Goal: Contribute content

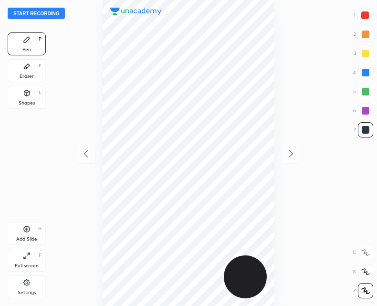
scroll to position [306, 224]
click at [39, 13] on button "Start recording" at bounding box center [36, 13] width 57 height 11
click at [26, 237] on div "Add Slide" at bounding box center [26, 239] width 21 height 5
click at [32, 99] on div "Shapes L" at bounding box center [27, 97] width 38 height 23
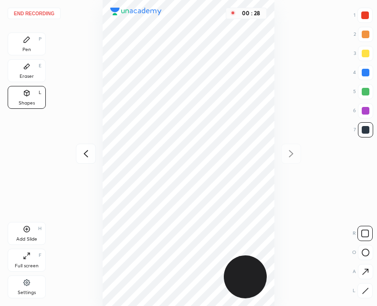
click at [364, 289] on icon at bounding box center [365, 290] width 7 height 7
click at [25, 42] on icon at bounding box center [27, 40] width 6 height 6
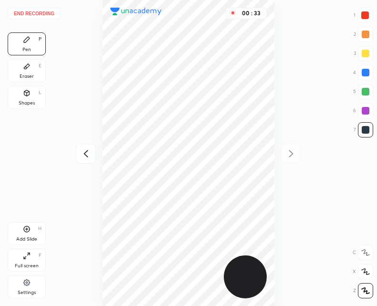
click at [24, 97] on div "Shapes L" at bounding box center [27, 97] width 38 height 23
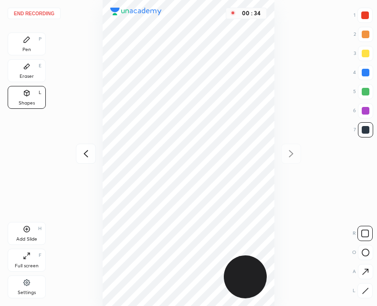
click at [362, 287] on icon at bounding box center [365, 290] width 7 height 7
click at [78, 149] on div at bounding box center [86, 154] width 20 height 20
click at [21, 40] on div "Pen P" at bounding box center [27, 43] width 38 height 23
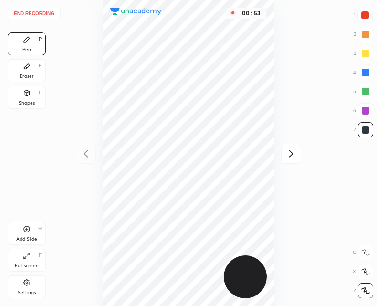
click at [291, 156] on icon at bounding box center [291, 153] width 4 height 7
click at [81, 147] on div at bounding box center [86, 154] width 20 height 20
click at [298, 158] on div at bounding box center [291, 154] width 20 height 20
click at [87, 158] on icon at bounding box center [85, 153] width 11 height 11
click at [289, 153] on icon at bounding box center [291, 153] width 11 height 11
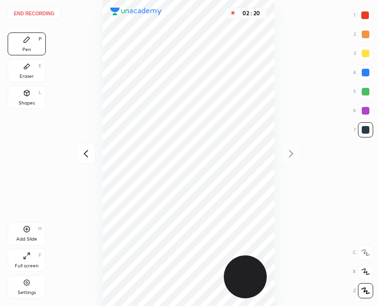
click at [89, 145] on div at bounding box center [86, 154] width 20 height 20
click at [84, 157] on div "02 : 20" at bounding box center [188, 153] width 224 height 306
click at [290, 157] on icon at bounding box center [291, 153] width 11 height 11
click at [25, 233] on div "Add Slide H" at bounding box center [27, 233] width 38 height 23
click at [86, 160] on div at bounding box center [86, 154] width 20 height 20
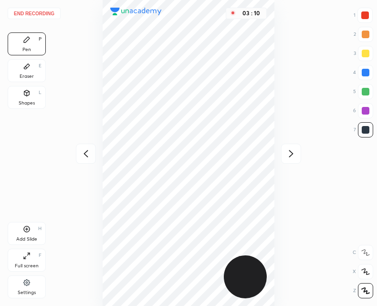
click at [78, 161] on div at bounding box center [86, 154] width 20 height 20
click at [297, 161] on div at bounding box center [291, 154] width 20 height 20
click at [294, 156] on icon at bounding box center [291, 153] width 11 height 11
click at [84, 155] on icon at bounding box center [85, 153] width 11 height 11
click at [86, 160] on div at bounding box center [86, 154] width 20 height 20
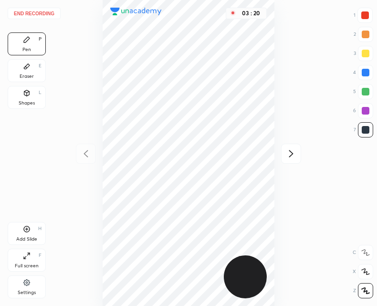
click at [287, 148] on icon at bounding box center [291, 153] width 11 height 11
click at [288, 155] on icon at bounding box center [291, 153] width 11 height 11
click at [81, 157] on icon at bounding box center [85, 153] width 11 height 11
click at [85, 156] on icon at bounding box center [85, 153] width 11 height 11
click at [291, 154] on icon at bounding box center [291, 153] width 11 height 11
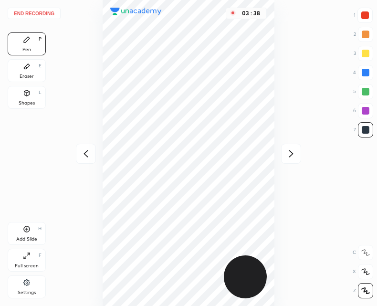
click at [291, 160] on div at bounding box center [291, 154] width 20 height 20
click at [90, 148] on icon at bounding box center [85, 153] width 11 height 11
click at [292, 157] on icon at bounding box center [291, 153] width 11 height 11
click at [87, 149] on icon at bounding box center [85, 153] width 11 height 11
click at [286, 150] on icon at bounding box center [291, 153] width 11 height 11
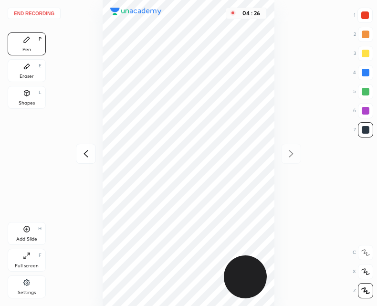
click at [95, 152] on div at bounding box center [86, 154] width 20 height 20
click at [296, 149] on icon at bounding box center [291, 153] width 11 height 11
click at [25, 232] on icon at bounding box center [27, 229] width 6 height 6
click at [84, 153] on icon at bounding box center [85, 153] width 11 height 11
click at [87, 155] on icon at bounding box center [85, 153] width 11 height 11
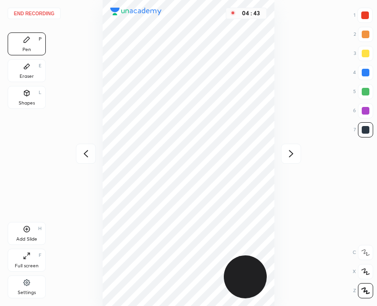
click at [85, 156] on icon at bounding box center [85, 153] width 11 height 11
click at [295, 153] on icon at bounding box center [291, 153] width 11 height 11
click at [290, 153] on icon at bounding box center [291, 153] width 11 height 11
click at [295, 150] on icon at bounding box center [291, 153] width 11 height 11
click at [83, 151] on icon at bounding box center [85, 153] width 11 height 11
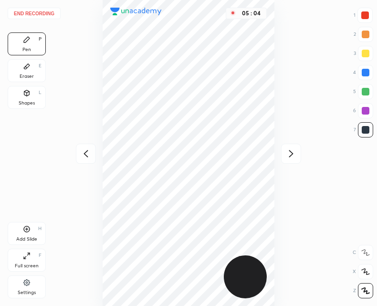
click at [23, 234] on div "Add Slide H" at bounding box center [27, 233] width 38 height 23
click at [44, 15] on button "End recording" at bounding box center [34, 13] width 53 height 11
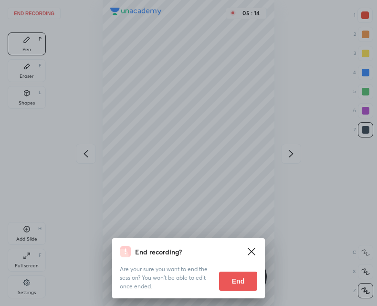
click at [242, 280] on button "End" at bounding box center [238, 281] width 38 height 19
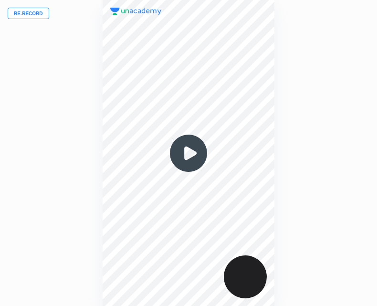
click at [198, 148] on img at bounding box center [189, 153] width 46 height 46
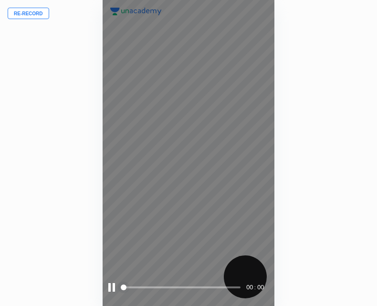
click at [226, 279] on div "00 : 00" at bounding box center [189, 153] width 172 height 306
click at [226, 286] on span at bounding box center [182, 287] width 118 height 14
